Goal: Information Seeking & Learning: Learn about a topic

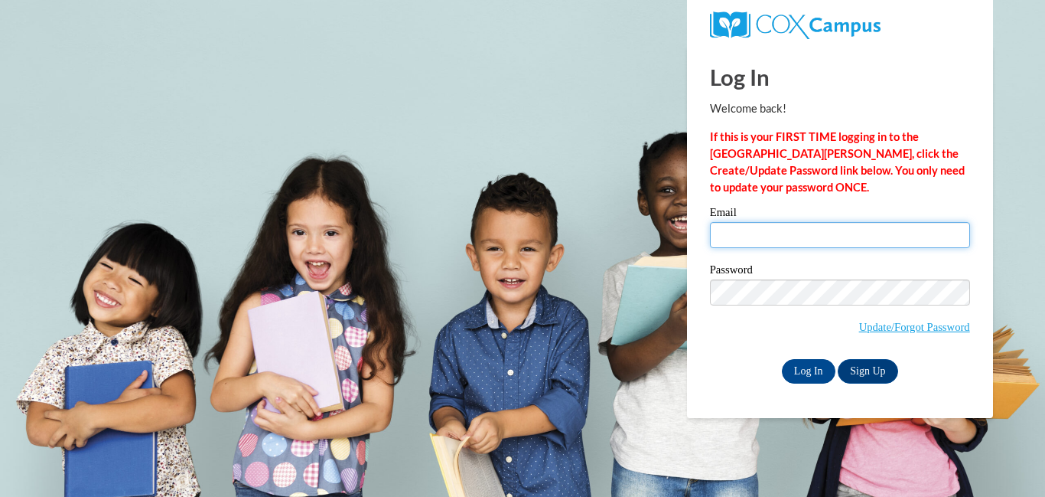
click at [781, 233] on input "Email" at bounding box center [840, 235] width 260 height 26
type input "mmjohnson821@gmail.com"
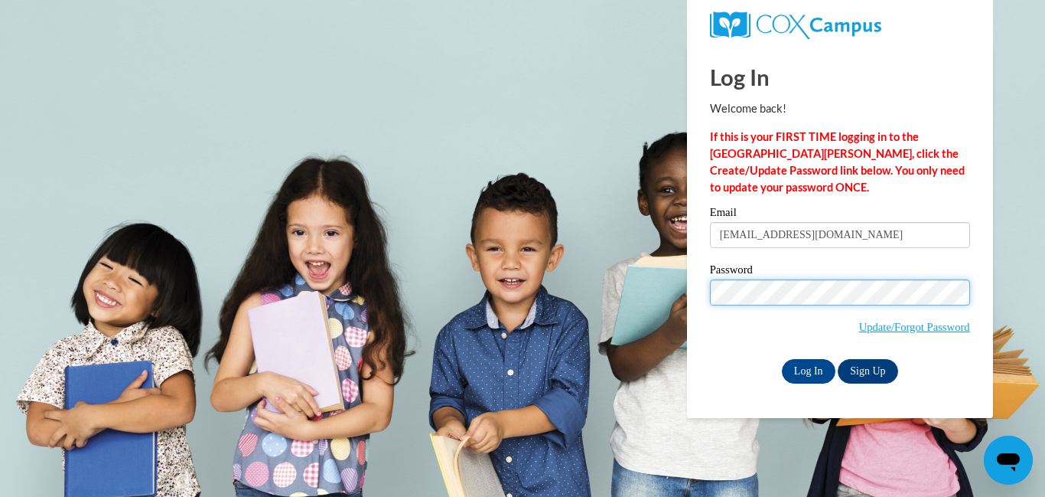
click at [782, 359] on input "Log In" at bounding box center [809, 371] width 54 height 24
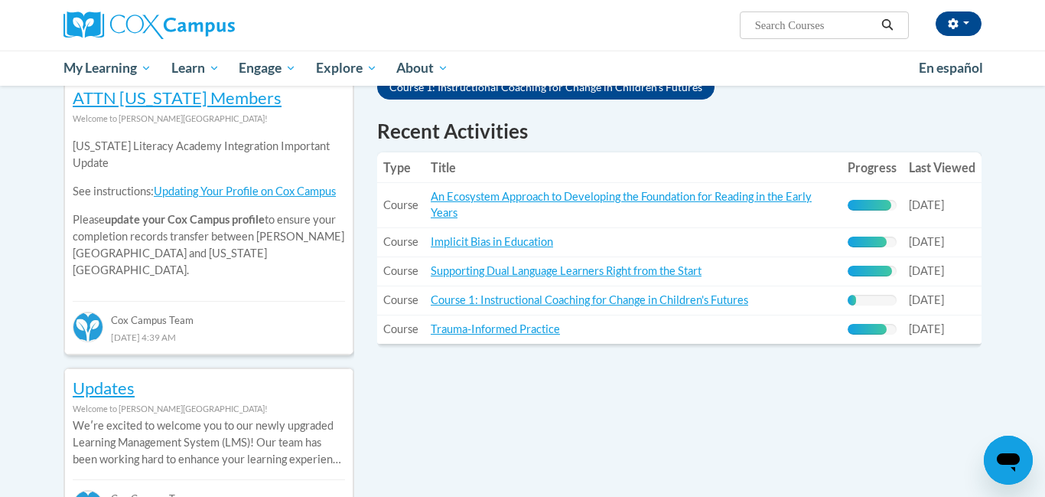
scroll to position [527, 0]
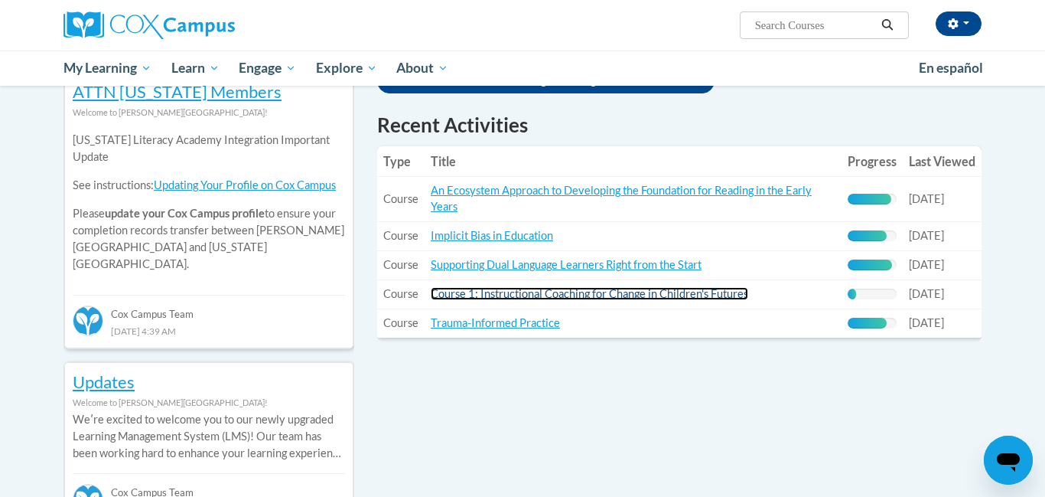
click at [732, 295] on link "Course 1: Instructional Coaching for Change in Children's Futures" at bounding box center [590, 293] width 318 height 13
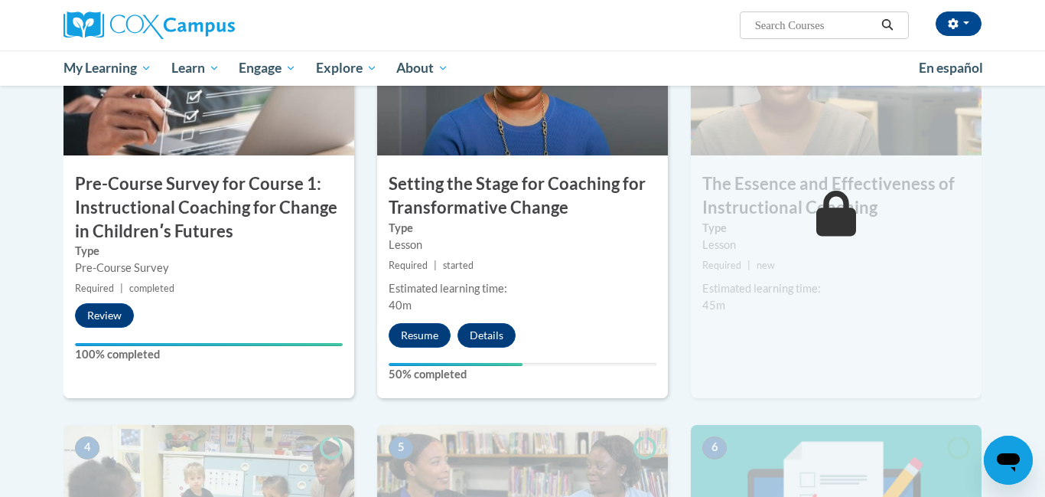
scroll to position [439, 0]
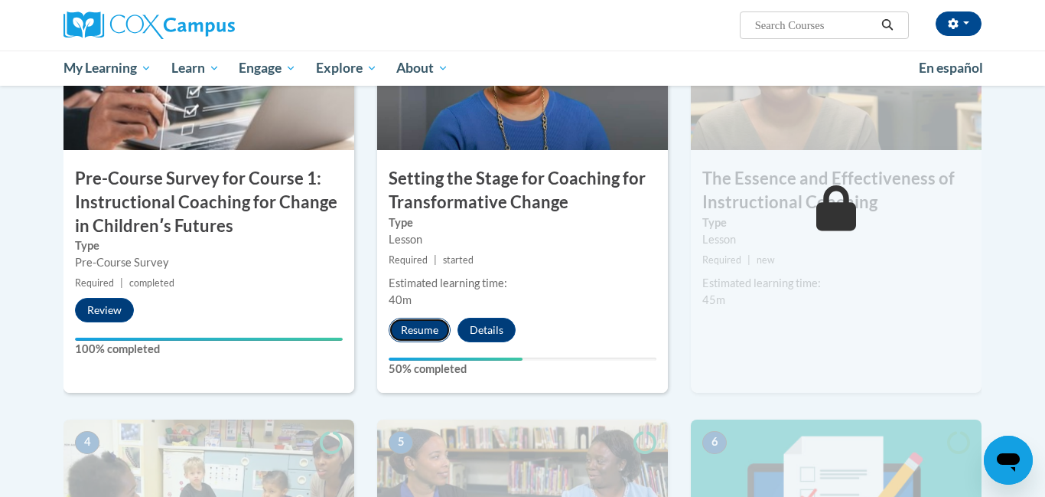
click at [435, 333] on button "Resume" at bounding box center [420, 330] width 62 height 24
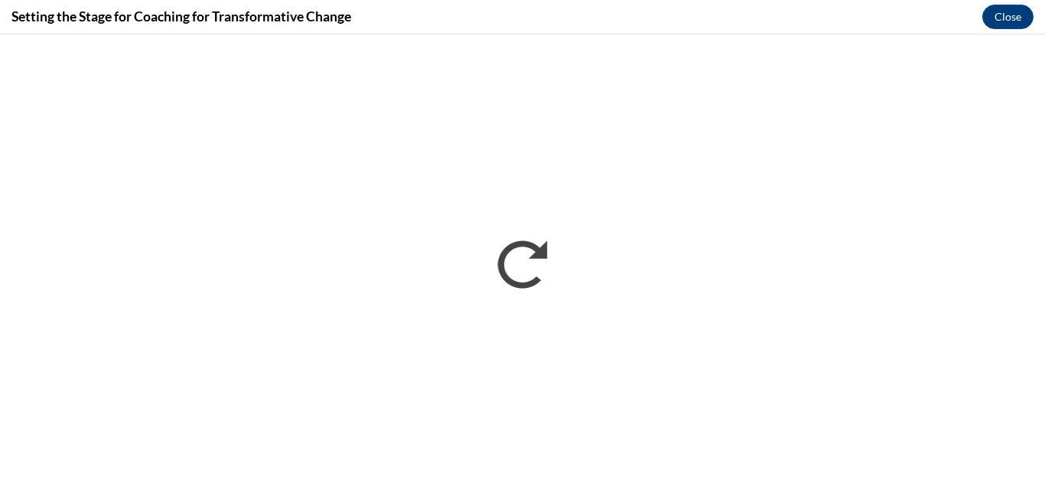
scroll to position [0, 0]
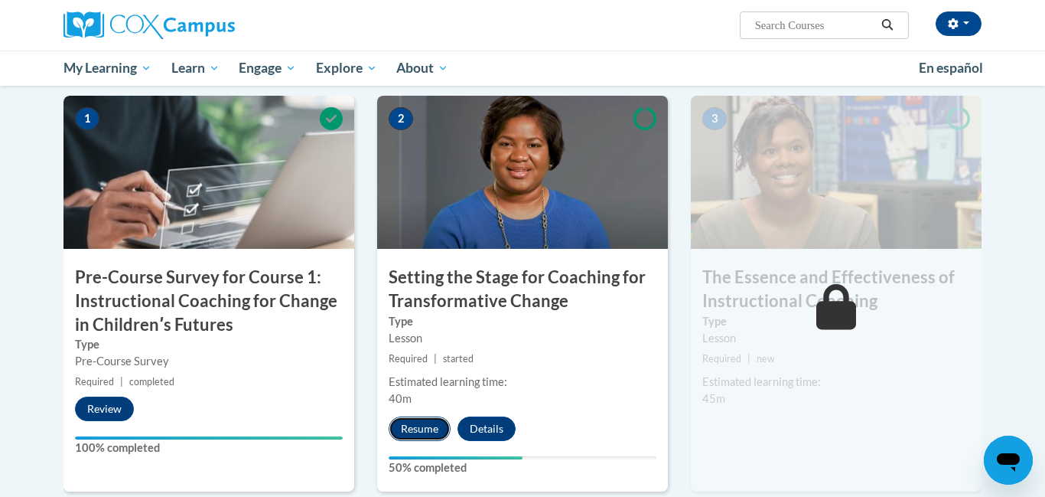
click at [405, 430] on button "Resume" at bounding box center [420, 428] width 62 height 24
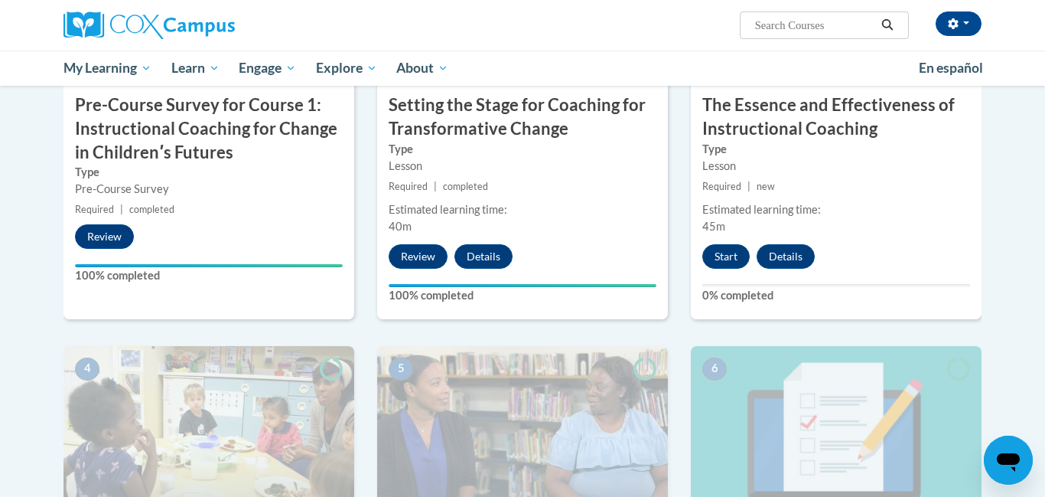
scroll to position [505, 0]
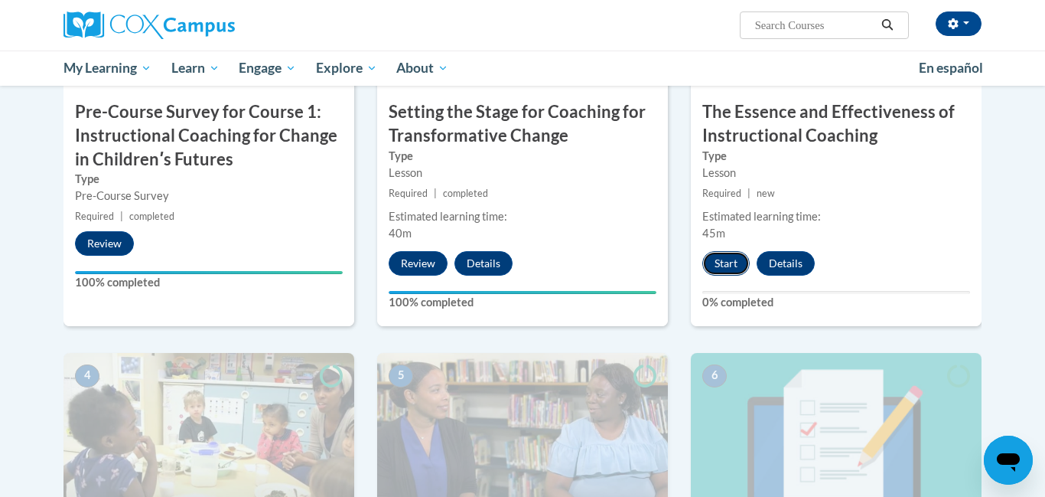
click at [731, 272] on button "Start" at bounding box center [726, 263] width 47 height 24
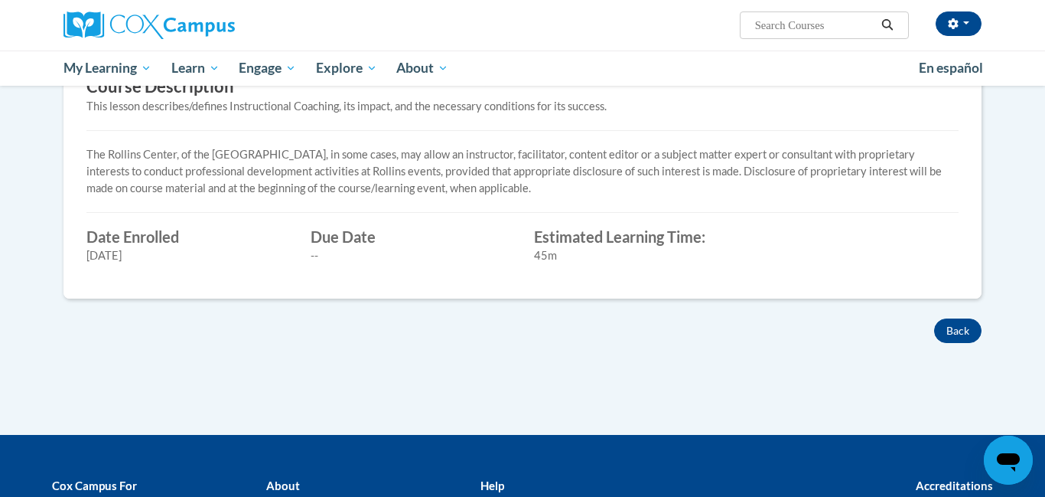
scroll to position [528, 0]
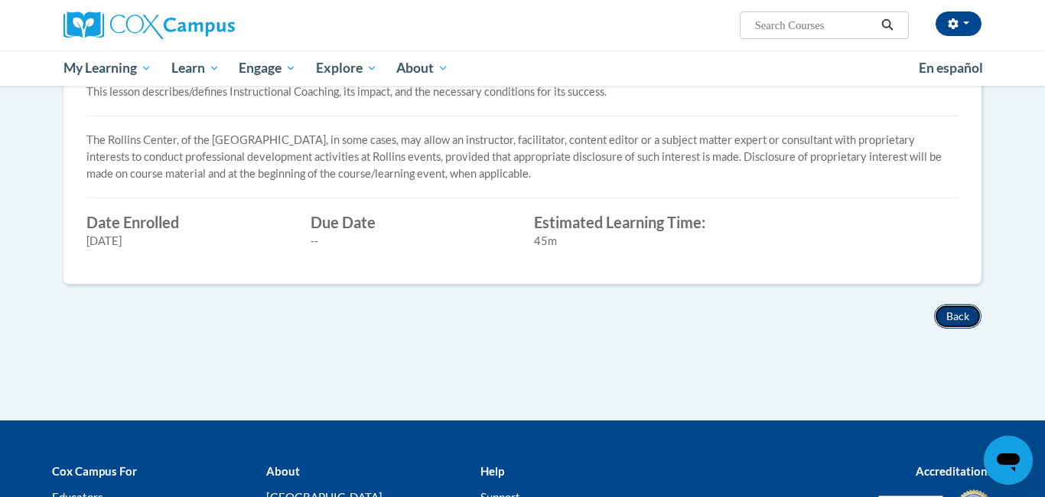
click at [964, 311] on button "Back" at bounding box center [957, 316] width 47 height 24
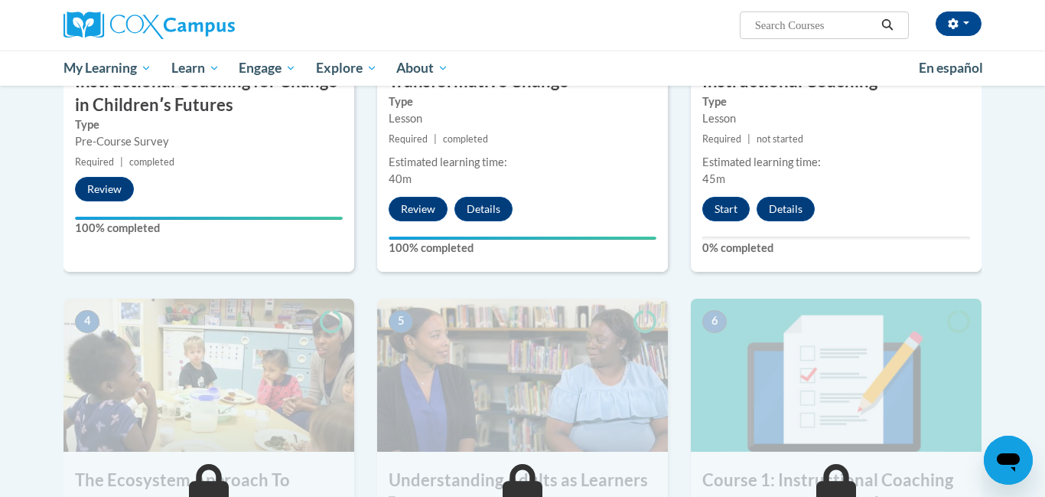
scroll to position [545, 0]
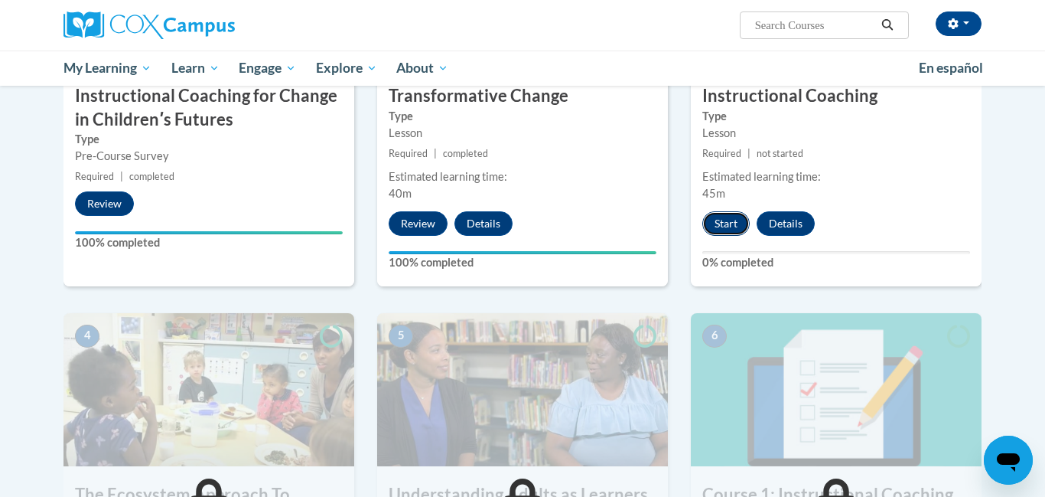
click at [717, 227] on button "Start" at bounding box center [726, 223] width 47 height 24
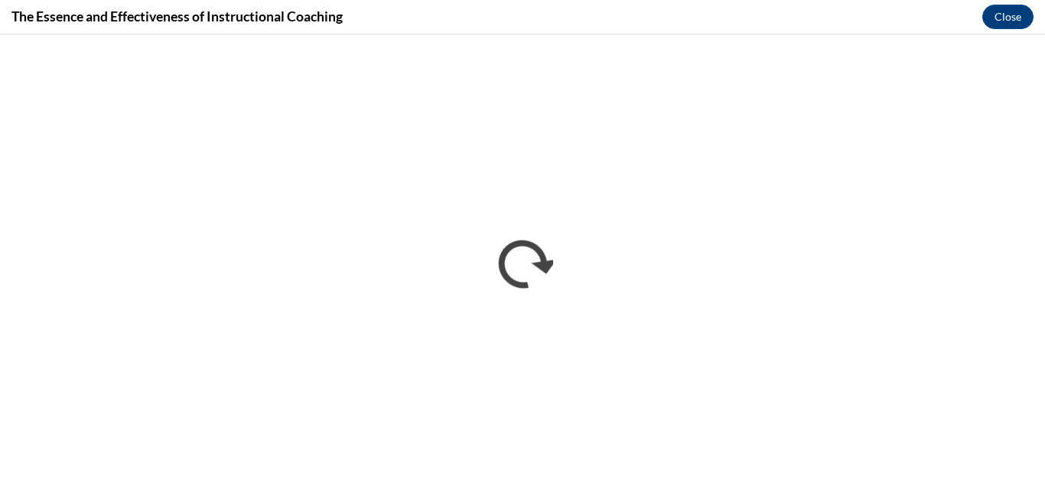
scroll to position [0, 0]
